Goal: Task Accomplishment & Management: Manage account settings

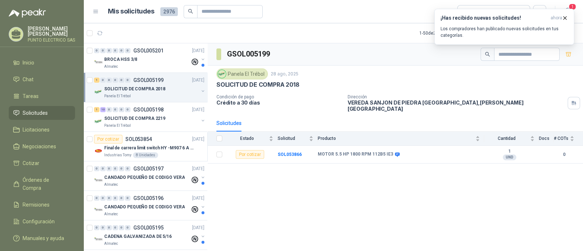
scroll to position [2, 0]
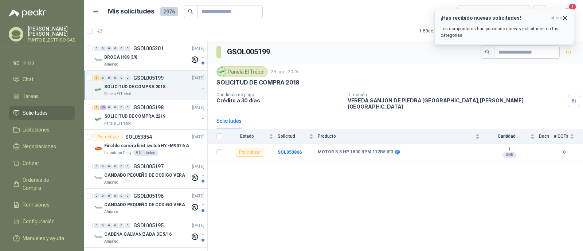
click at [510, 29] on p "Los compradores han publicado nuevas solicitudes en tus categorías." at bounding box center [503, 31] width 127 height 13
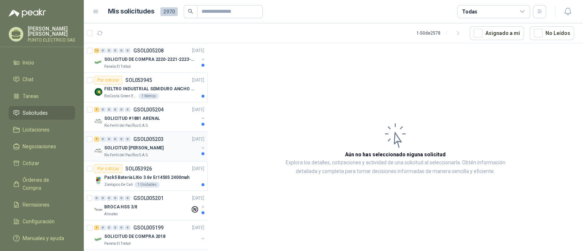
click at [156, 149] on p "SOLICITUD BENITO - PICHINDE" at bounding box center [133, 148] width 59 height 7
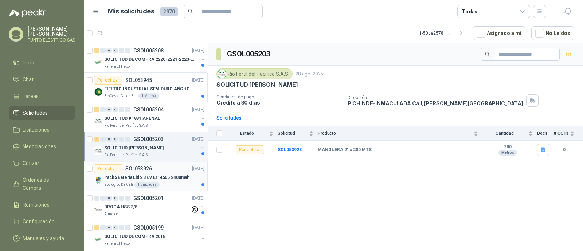
click at [169, 173] on div "Pack5 Batería Litio 3.6v Er14505 2400mah" at bounding box center [154, 177] width 100 height 9
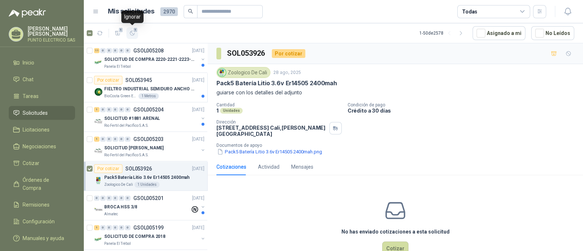
click at [134, 33] on icon "button" at bounding box center [132, 33] width 6 height 6
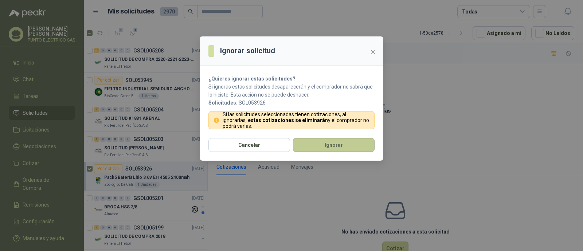
click at [330, 151] on button "Ignorar" at bounding box center [334, 145] width 82 height 14
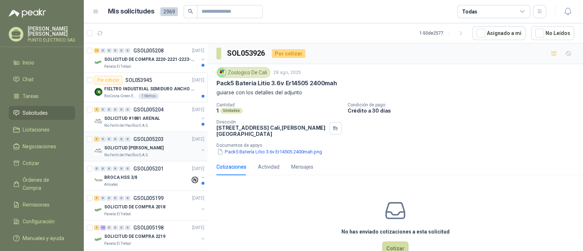
click at [138, 145] on p "SOLICITUD BENITO - PICHINDE" at bounding box center [133, 148] width 59 height 7
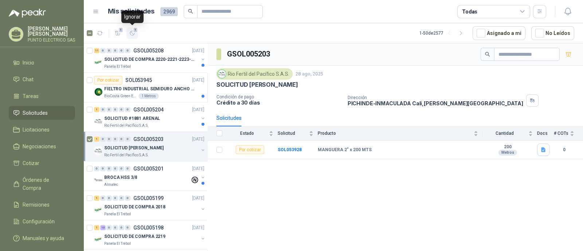
click at [136, 31] on span "1" at bounding box center [135, 30] width 5 height 6
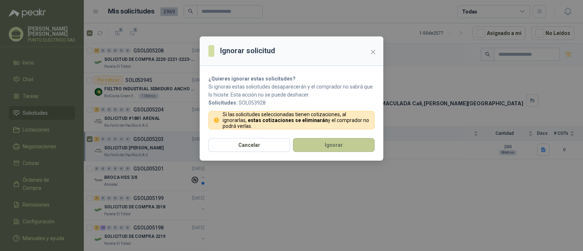
click at [349, 141] on button "Ignorar" at bounding box center [334, 145] width 82 height 14
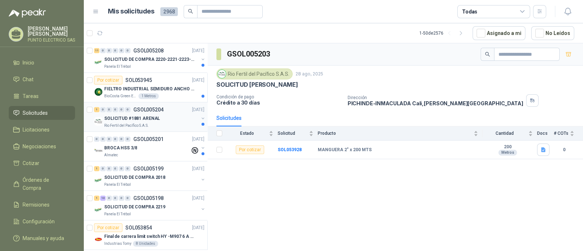
click at [133, 117] on p "SOLICITUD #1881 ARENAL" at bounding box center [132, 118] width 56 height 7
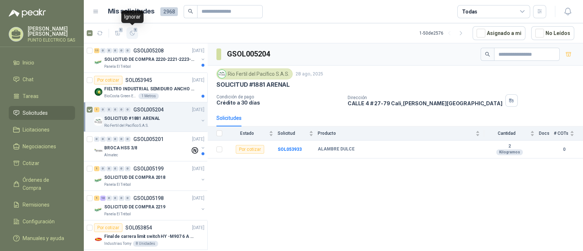
click at [133, 32] on span "1" at bounding box center [135, 30] width 5 height 6
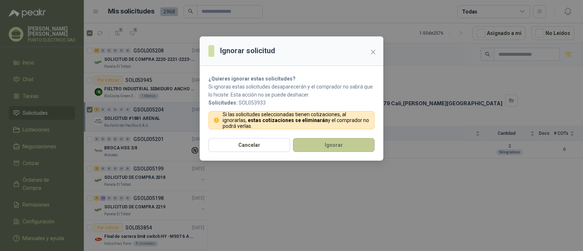
click at [321, 142] on button "Ignorar" at bounding box center [334, 145] width 82 height 14
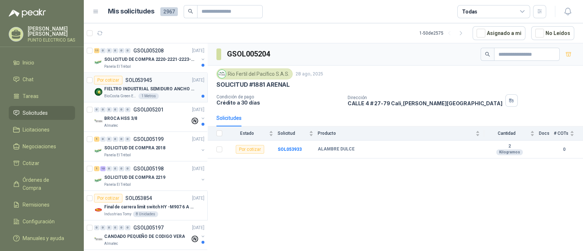
click at [170, 89] on p "FIELTRO INDUSTRIAL SEMIDURO ANCHO 25 MM" at bounding box center [149, 89] width 91 height 7
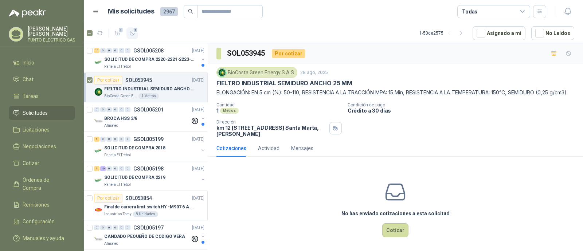
click at [133, 32] on icon "button" at bounding box center [132, 33] width 6 height 6
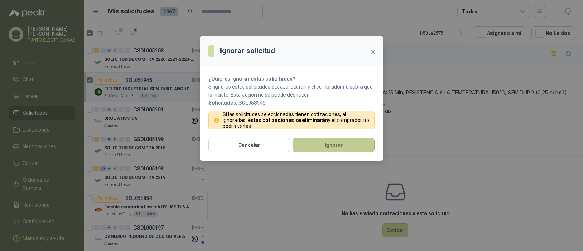
click at [331, 146] on button "Ignorar" at bounding box center [334, 145] width 82 height 14
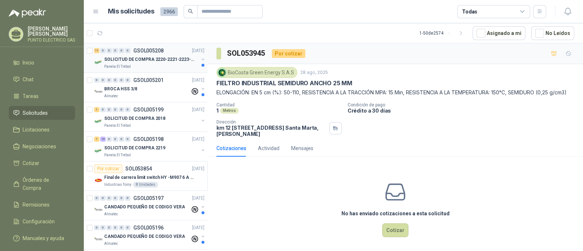
click at [148, 56] on p "SOLICITUD DE COMPRA 2220-2221-2223-2224" at bounding box center [149, 59] width 91 height 7
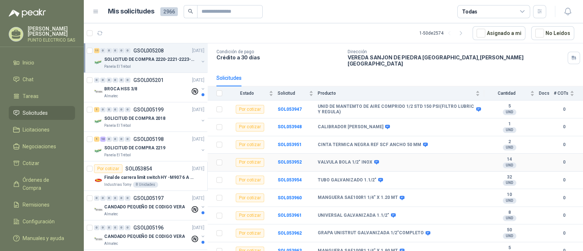
scroll to position [82, 0]
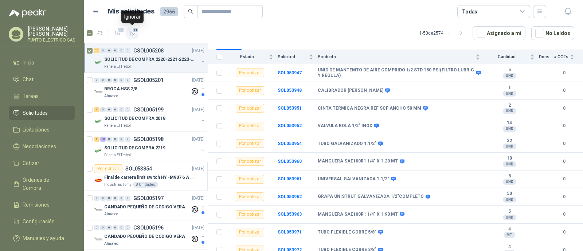
click at [131, 34] on icon "button" at bounding box center [132, 33] width 6 height 6
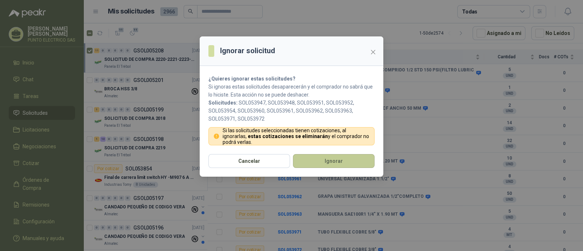
click at [333, 159] on button "Ignorar" at bounding box center [334, 161] width 82 height 14
